Goal: Task Accomplishment & Management: Manage account settings

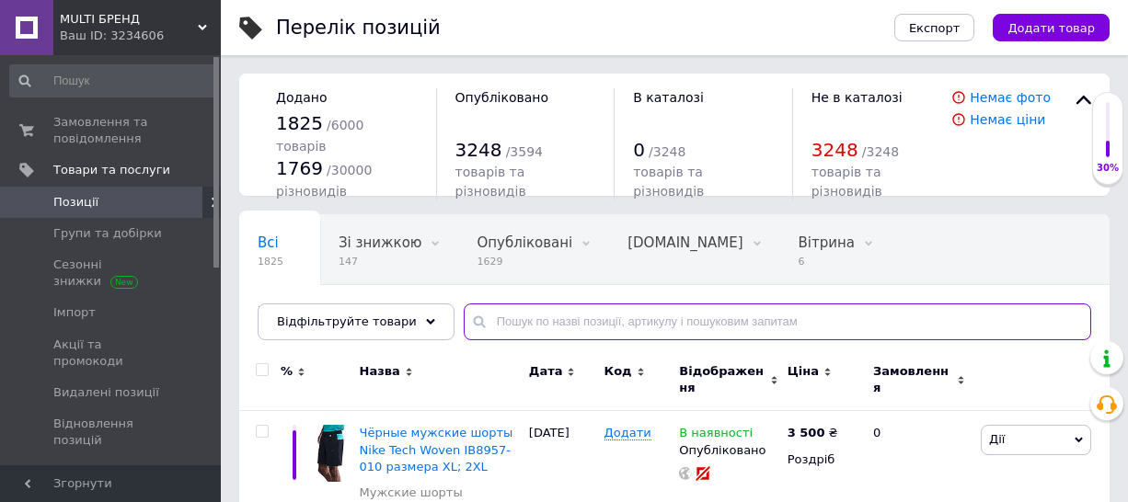
click at [528, 304] on input "text" at bounding box center [778, 322] width 628 height 37
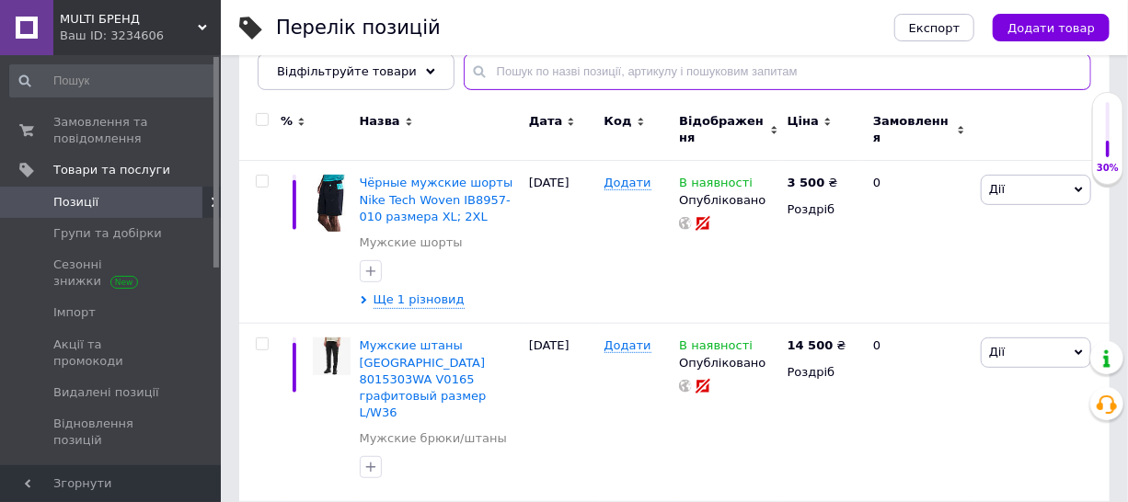
paste input "DZ3356-106"
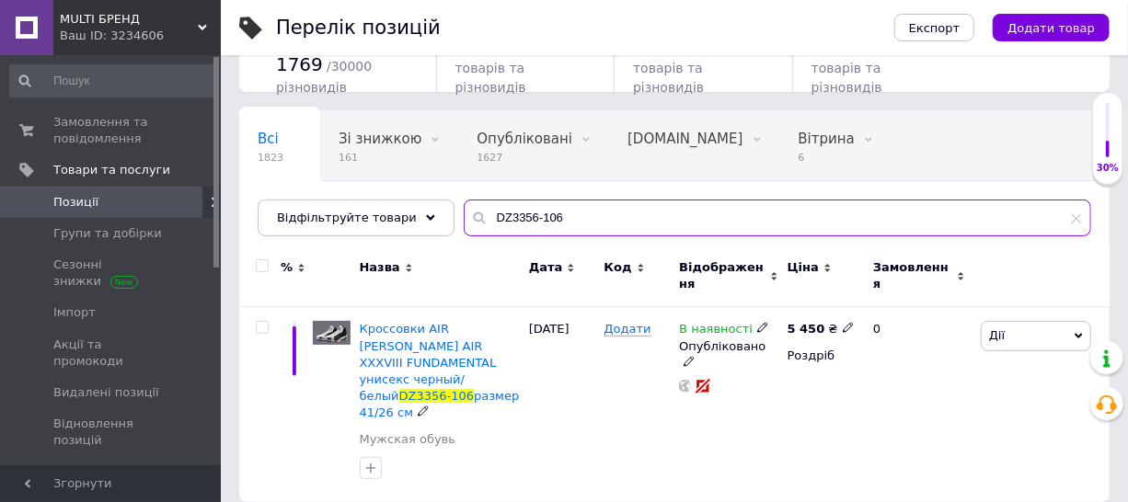
scroll to position [87, 0]
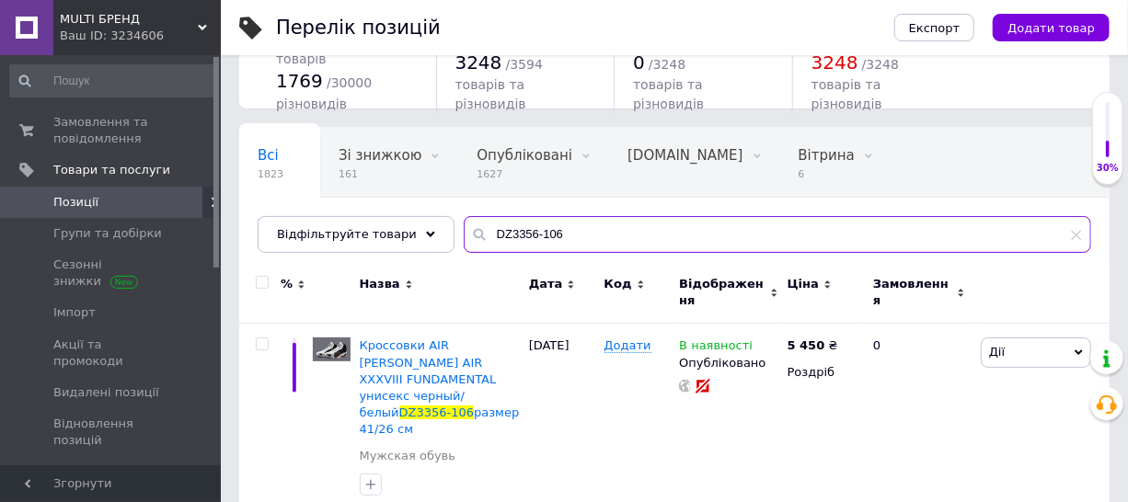
drag, startPoint x: 552, startPoint y: 235, endPoint x: 521, endPoint y: 236, distance: 31.3
click at [464, 228] on div "DZ3356-106" at bounding box center [778, 234] width 628 height 37
paste input "HA6012"
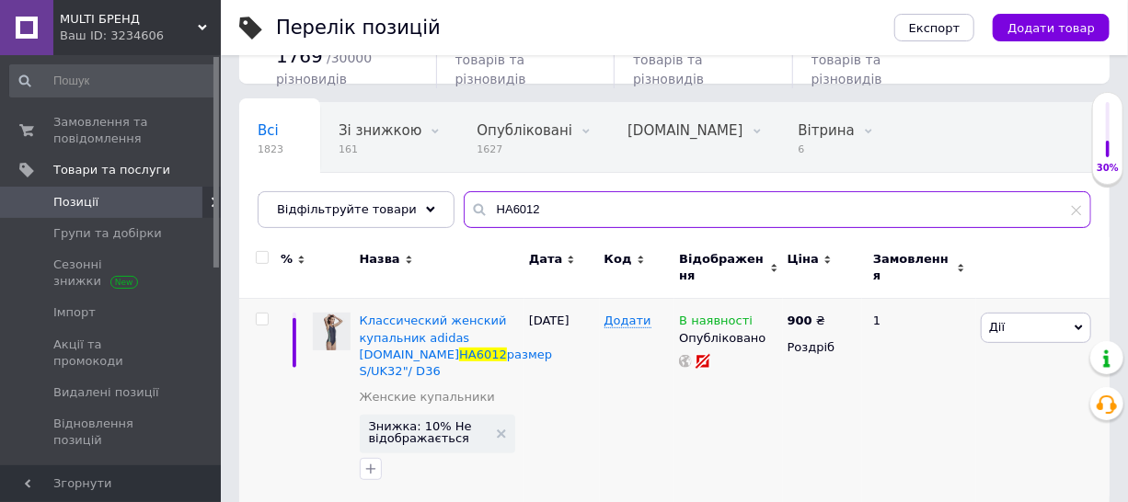
scroll to position [129, 0]
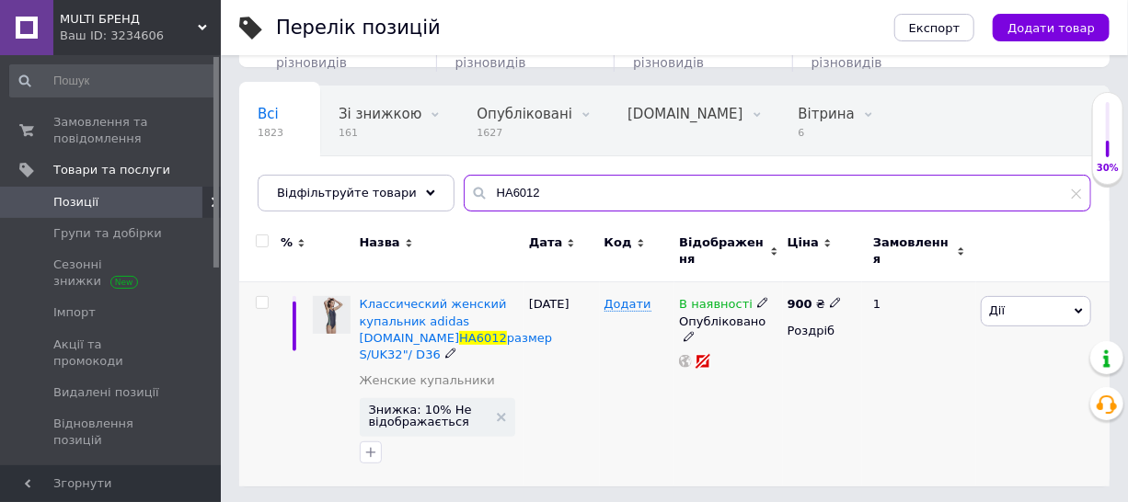
type input "HA6012"
click at [1076, 309] on icon at bounding box center [1079, 312] width 8 height 6
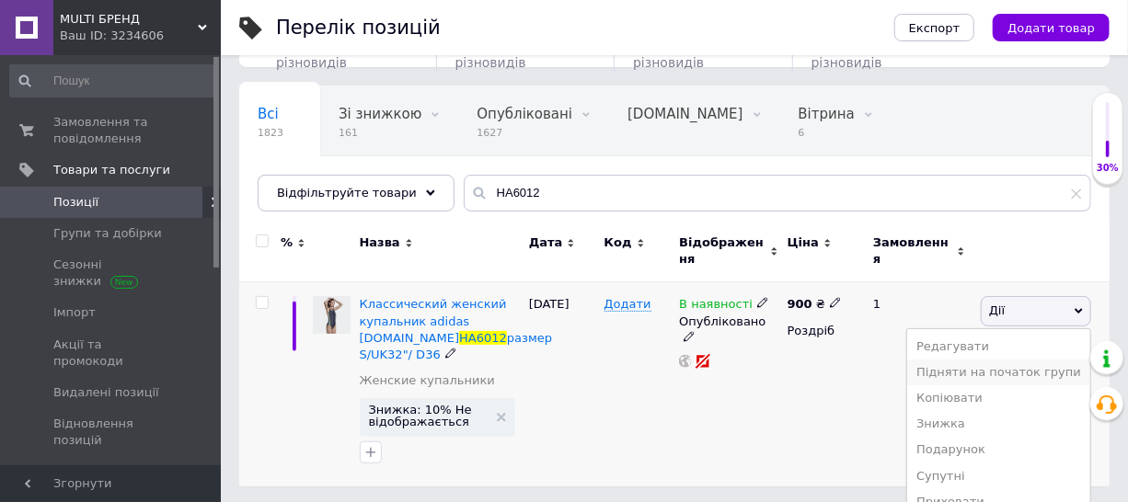
scroll to position [224, 0]
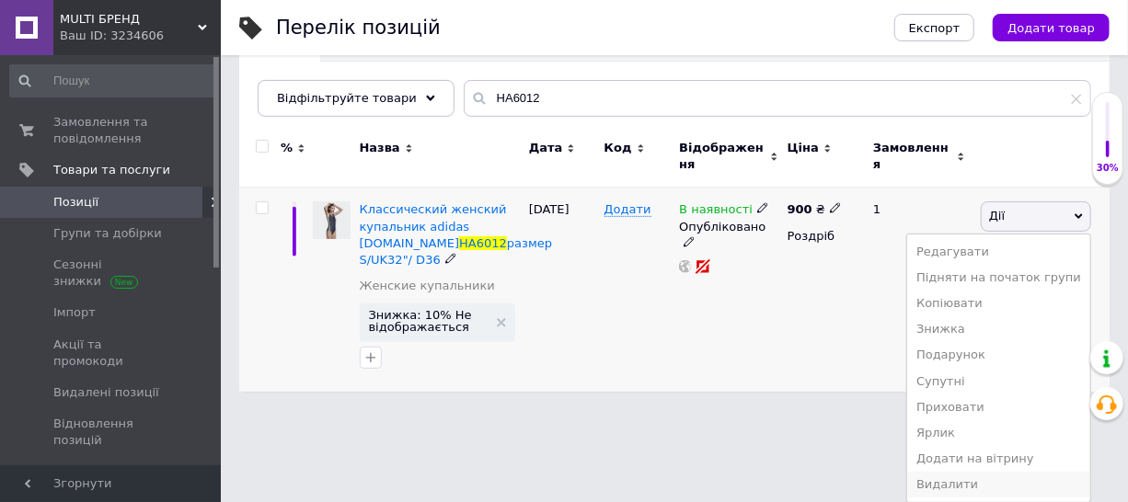
click at [956, 488] on li "Видалити" at bounding box center [998, 485] width 183 height 26
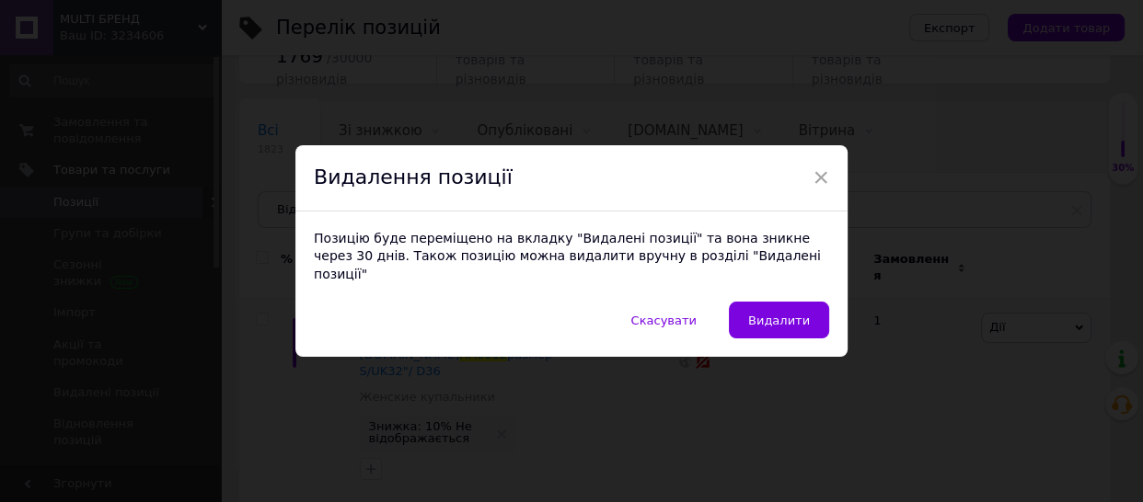
click at [783, 328] on button "Видалити" at bounding box center [779, 320] width 100 height 37
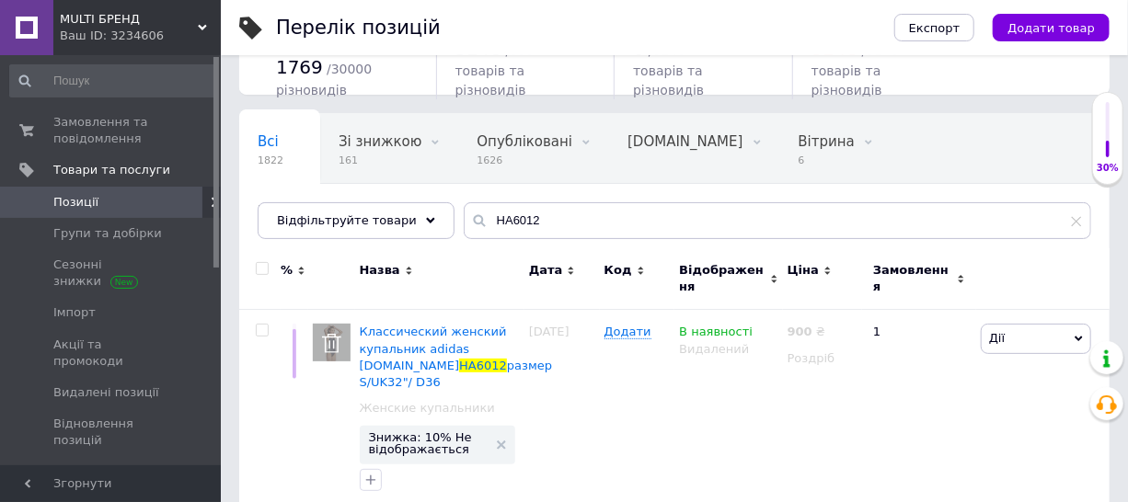
scroll to position [112, 0]
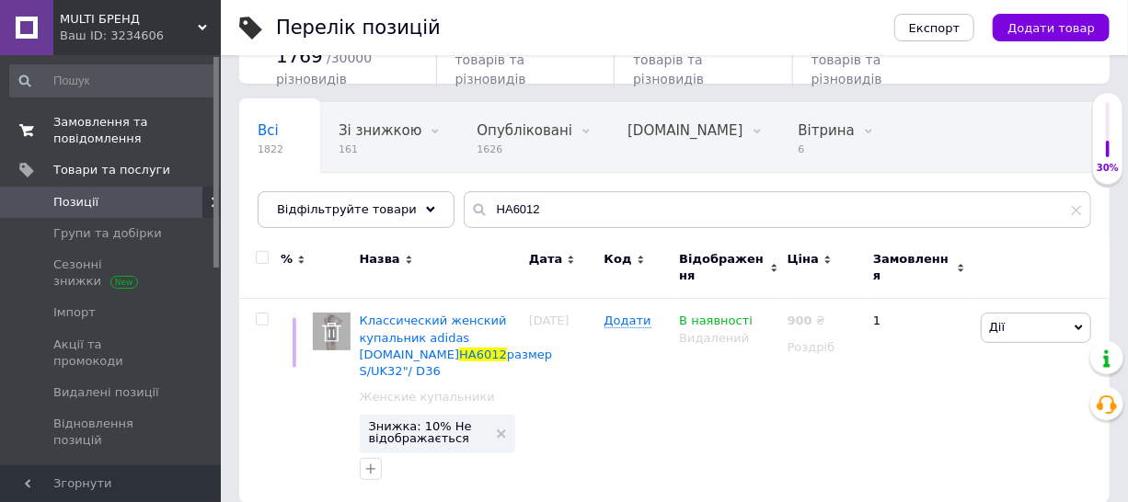
click at [134, 133] on span "Замовлення та повідомлення" at bounding box center [111, 130] width 117 height 33
